Goal: Navigation & Orientation: Find specific page/section

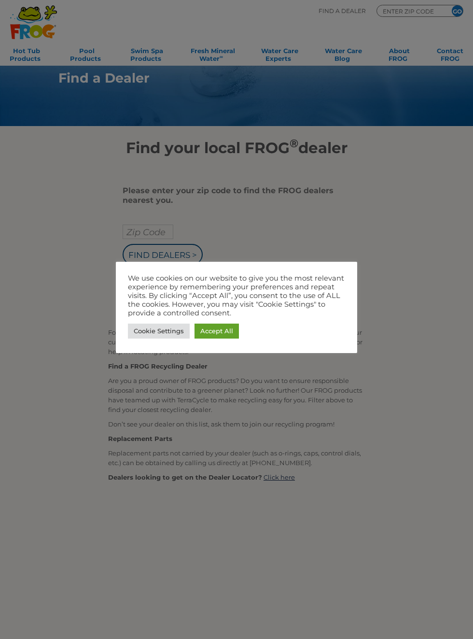
click at [239, 338] on link "Accept All" at bounding box center [217, 330] width 44 height 15
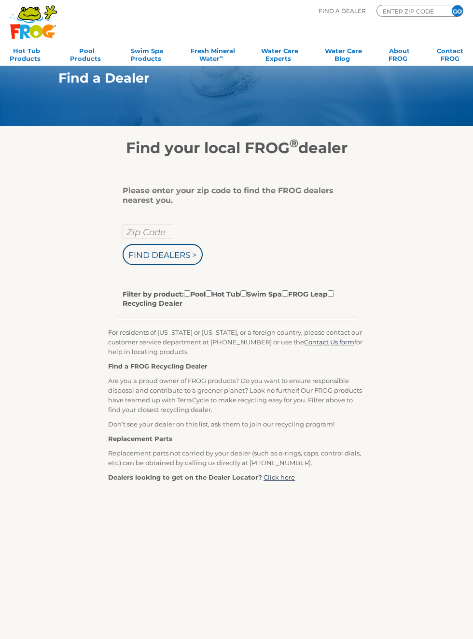
click at [232, 349] on p "For residents of [US_STATE] or [US_STATE], or a foreign country, please contact…" at bounding box center [236, 341] width 257 height 29
click at [162, 237] on input "Zip Code" at bounding box center [148, 231] width 51 height 14
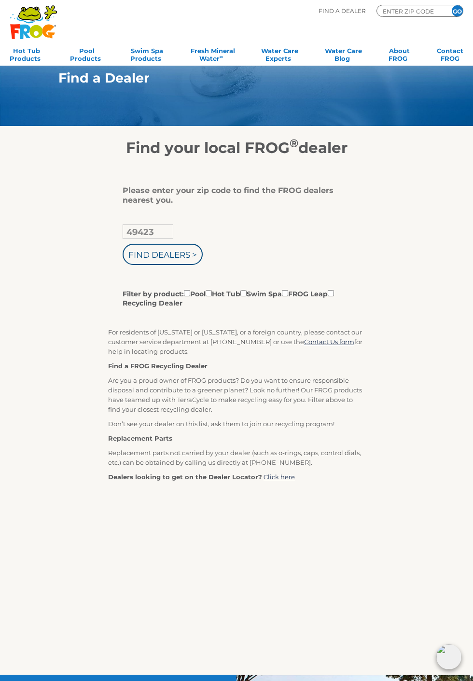
type input "49423"
click at [186, 259] on input "Find Dealers >" at bounding box center [163, 254] width 80 height 21
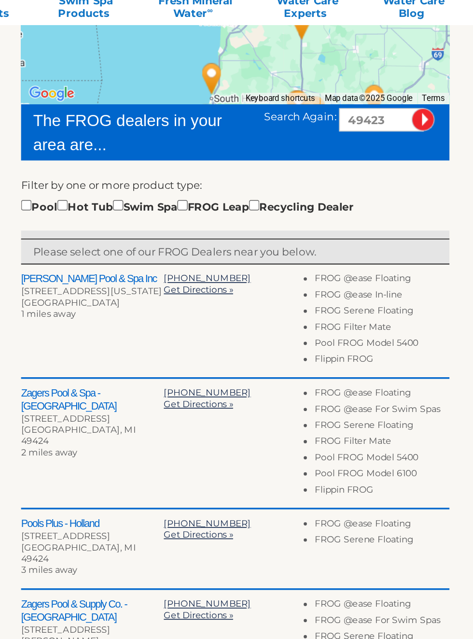
scroll to position [167, 0]
